Goal: Task Accomplishment & Management: Use online tool/utility

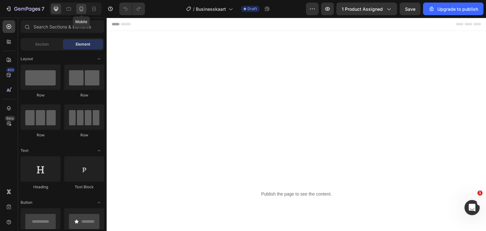
click at [83, 10] on icon at bounding box center [81, 9] width 6 height 6
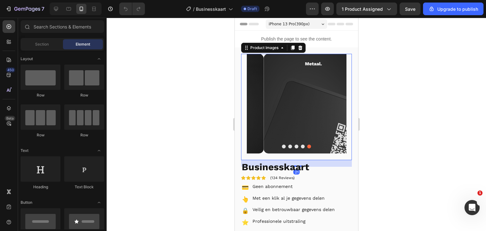
click at [281, 145] on button "Dot" at bounding box center [283, 147] width 4 height 4
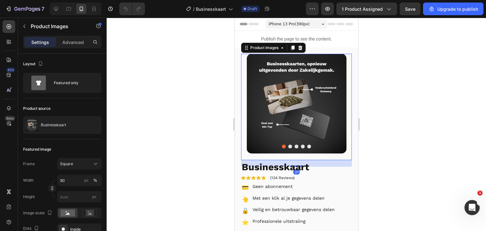
click at [290, 145] on div at bounding box center [296, 147] width 100 height 4
click at [289, 145] on div at bounding box center [296, 147] width 100 height 4
click at [288, 145] on button "Dot" at bounding box center [290, 147] width 4 height 4
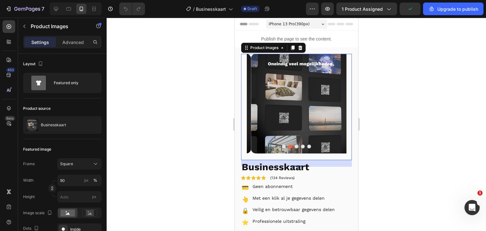
click at [303, 86] on img at bounding box center [300, 104] width 100 height 100
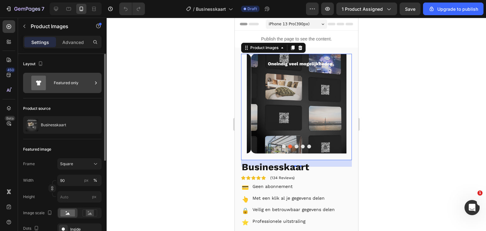
click at [59, 79] on div "Featured only" at bounding box center [73, 83] width 39 height 15
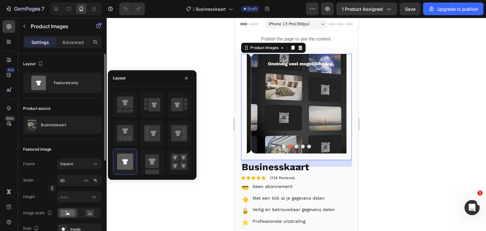
click at [60, 61] on div "Layout" at bounding box center [62, 64] width 78 height 10
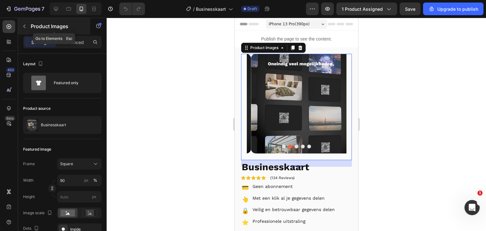
click at [49, 28] on p "Product Images" at bounding box center [58, 26] width 54 height 8
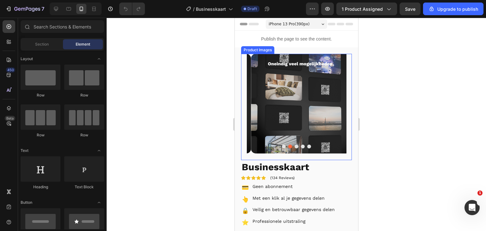
click at [272, 78] on img at bounding box center [300, 104] width 100 height 100
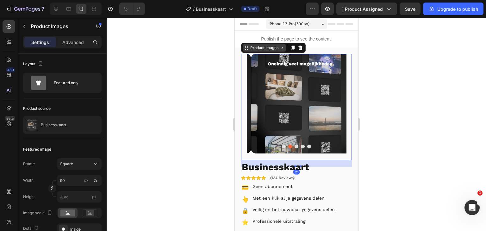
click at [256, 49] on div "Product Images" at bounding box center [264, 48] width 31 height 6
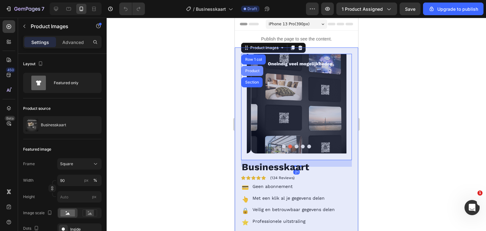
click at [250, 71] on div "Product" at bounding box center [252, 71] width 17 height 4
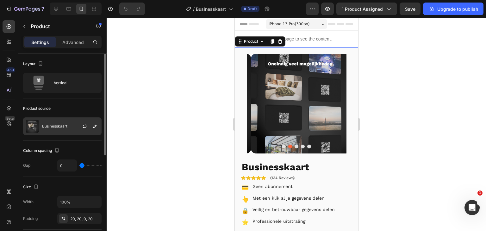
click at [59, 125] on p "Businesskaart" at bounding box center [54, 126] width 25 height 4
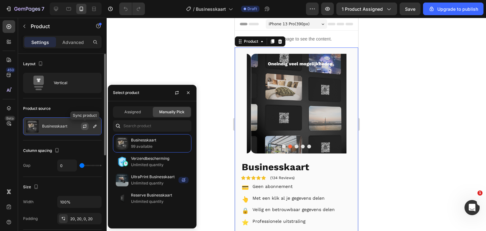
click at [86, 126] on icon "button" at bounding box center [84, 126] width 5 height 5
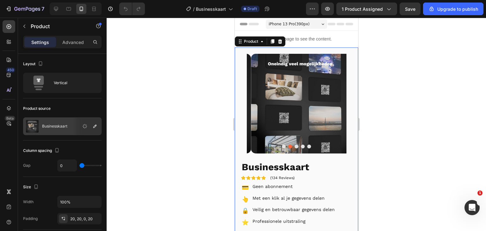
click at [398, 114] on div at bounding box center [296, 124] width 379 height 213
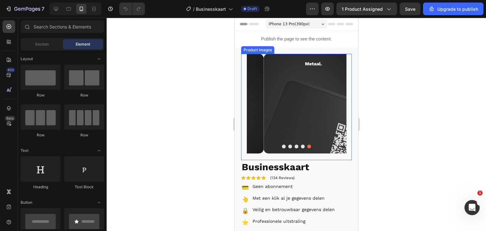
click at [281, 145] on button "Dot" at bounding box center [283, 147] width 4 height 4
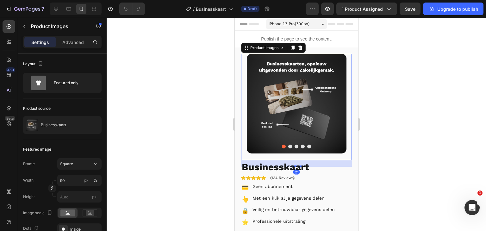
click at [288, 145] on button "Dot" at bounding box center [290, 147] width 4 height 4
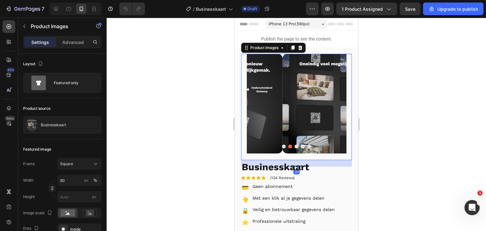
click at [294, 145] on button "Dot" at bounding box center [296, 147] width 4 height 4
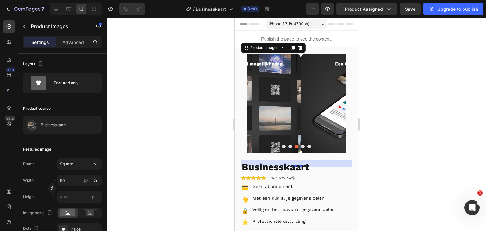
click at [302, 145] on div at bounding box center [296, 147] width 100 height 4
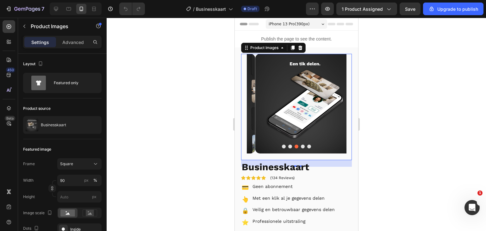
click at [300, 145] on button "Dot" at bounding box center [302, 147] width 4 height 4
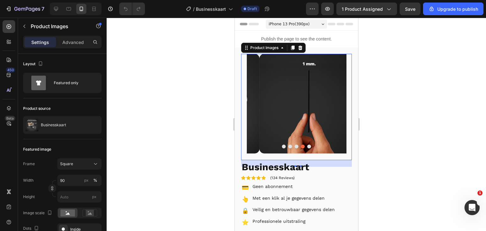
click at [307, 145] on button "Dot" at bounding box center [309, 147] width 4 height 4
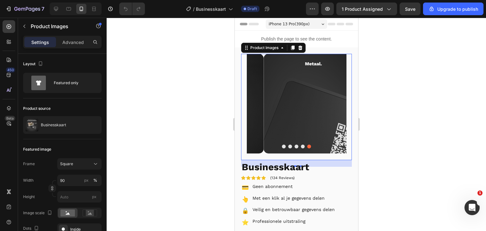
click at [281, 145] on button "Dot" at bounding box center [283, 147] width 4 height 4
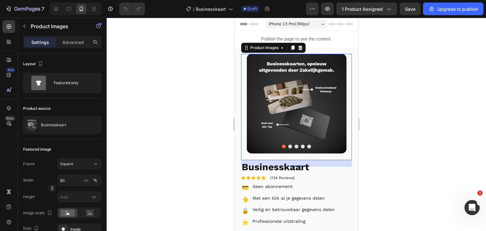
click at [288, 145] on button "Dot" at bounding box center [290, 147] width 4 height 4
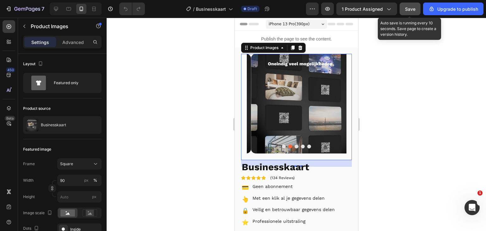
click at [411, 9] on span "Save" at bounding box center [410, 8] width 10 height 5
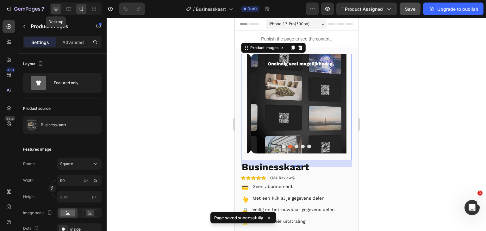
click at [55, 7] on icon at bounding box center [56, 9] width 6 height 6
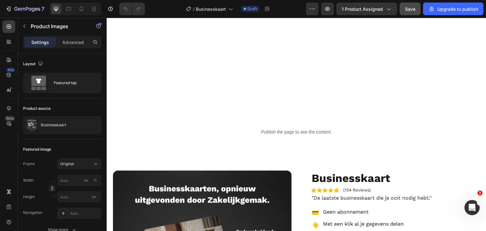
scroll to position [63, 0]
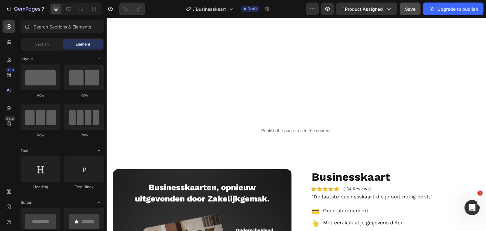
click at [224, 7] on span "Businesskaart" at bounding box center [211, 9] width 30 height 7
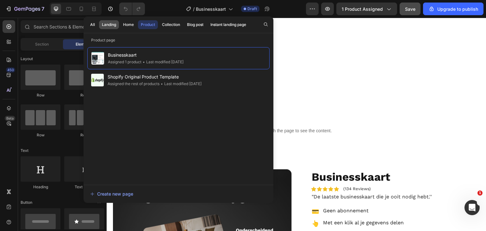
click at [112, 25] on div "Landing" at bounding box center [109, 25] width 14 height 6
click at [129, 24] on div "Home" at bounding box center [128, 25] width 11 height 6
click at [90, 24] on div "All" at bounding box center [92, 25] width 5 height 6
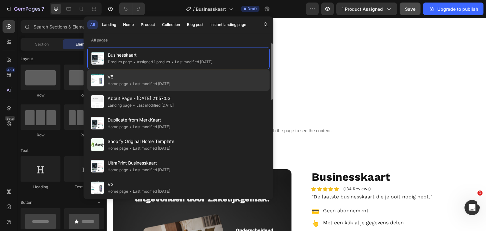
click at [139, 78] on span "V5" at bounding box center [139, 77] width 63 height 8
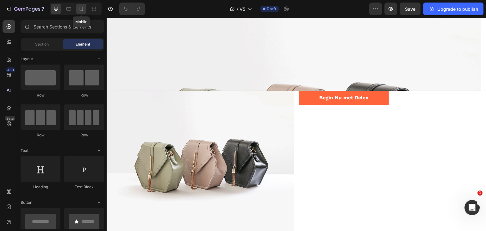
click at [85, 6] on div at bounding box center [81, 9] width 10 height 10
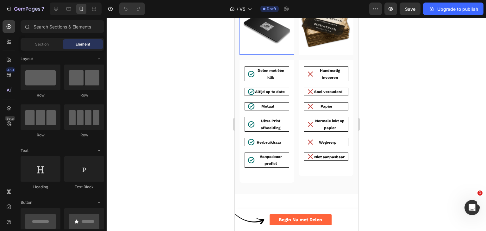
scroll to position [1297, 0]
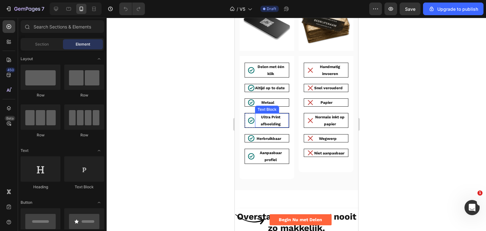
click at [270, 124] on p "Ultra Print afbeelding" at bounding box center [270, 121] width 31 height 14
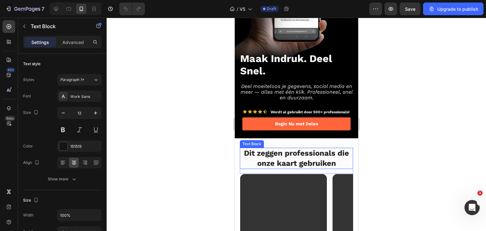
scroll to position [158, 0]
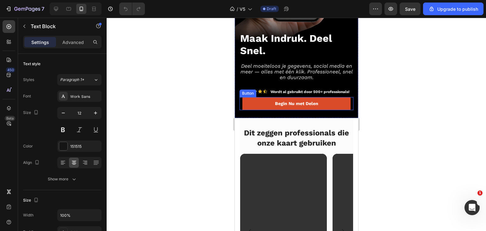
click at [258, 105] on link "Begin Nu met Delen" at bounding box center [296, 103] width 108 height 13
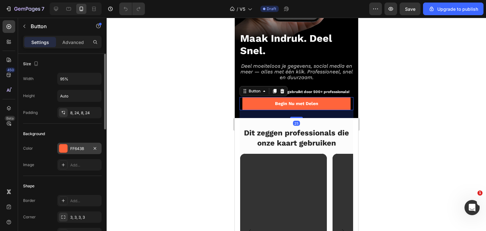
click at [77, 148] on div "FF643B" at bounding box center [79, 149] width 18 height 6
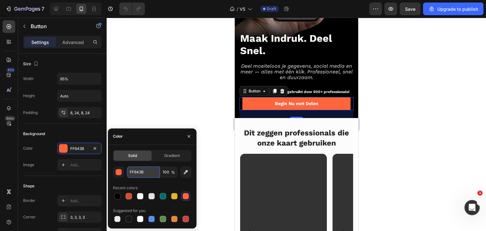
click at [132, 175] on input "FF643B" at bounding box center [143, 171] width 33 height 11
click at [135, 173] on input "FF643B" at bounding box center [143, 171] width 33 height 11
click at [141, 174] on input "FF643B" at bounding box center [143, 171] width 33 height 11
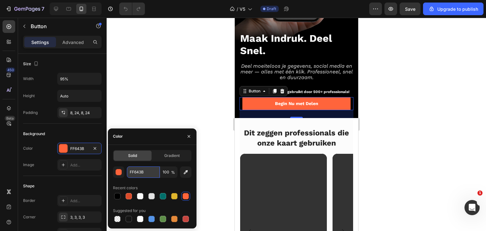
click at [141, 174] on input "FF643B" at bounding box center [143, 171] width 33 height 11
click at [179, 74] on div at bounding box center [296, 124] width 379 height 213
